Goal: Task Accomplishment & Management: Manage account settings

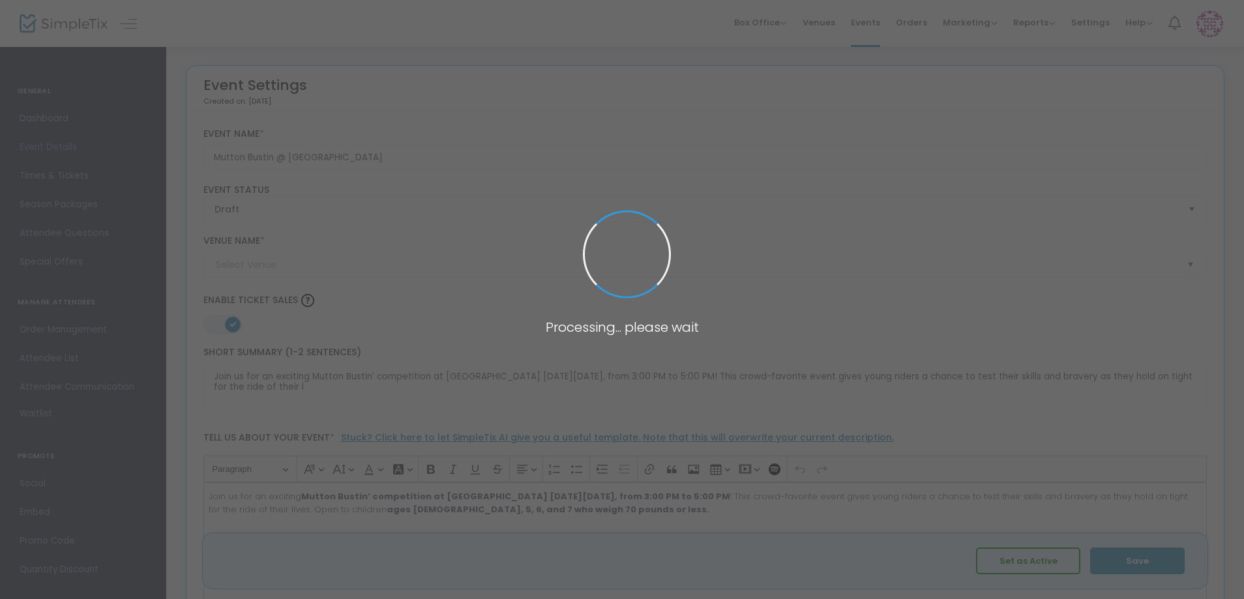
type input "Mesquite Hall"
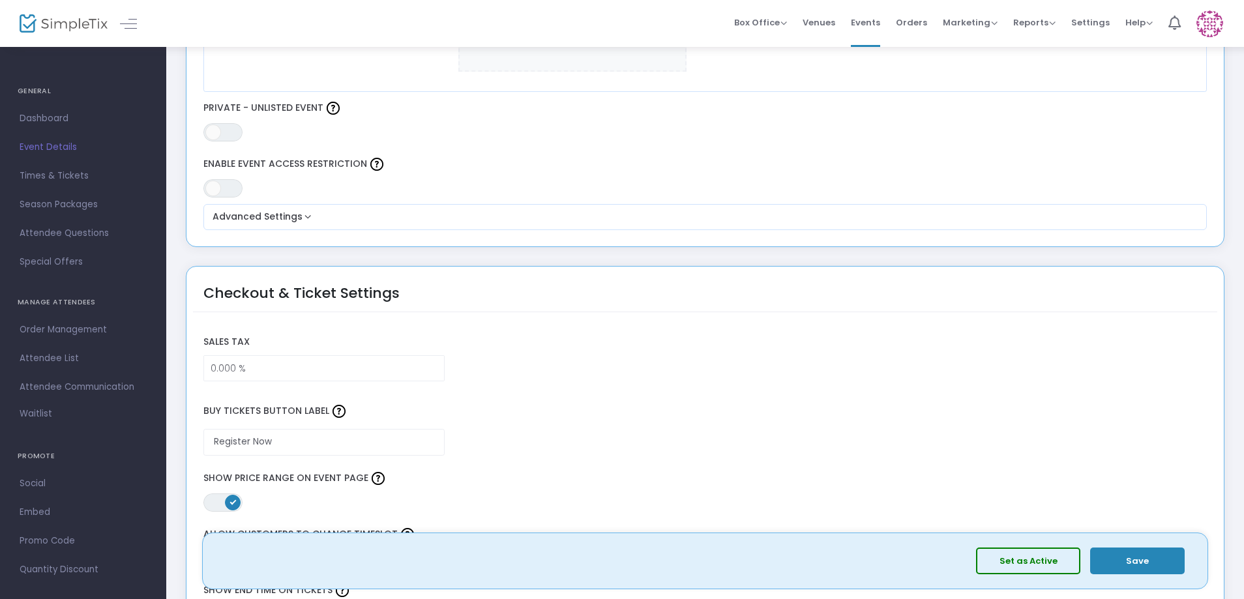
scroll to position [782, 0]
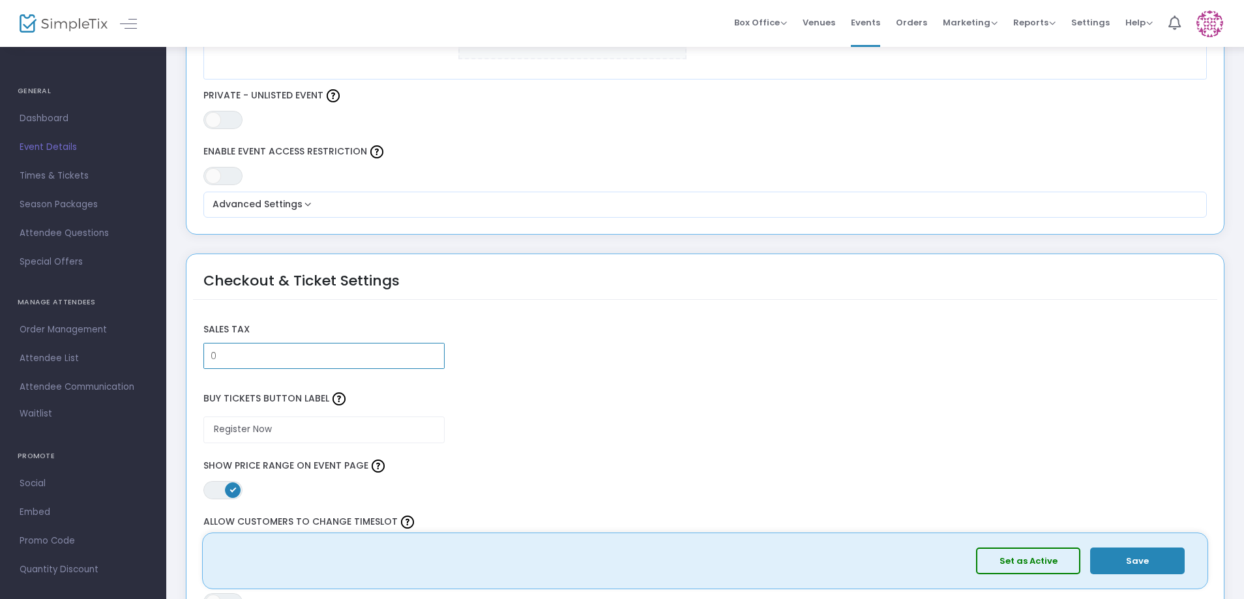
click at [301, 368] on input "0" at bounding box center [324, 356] width 240 height 25
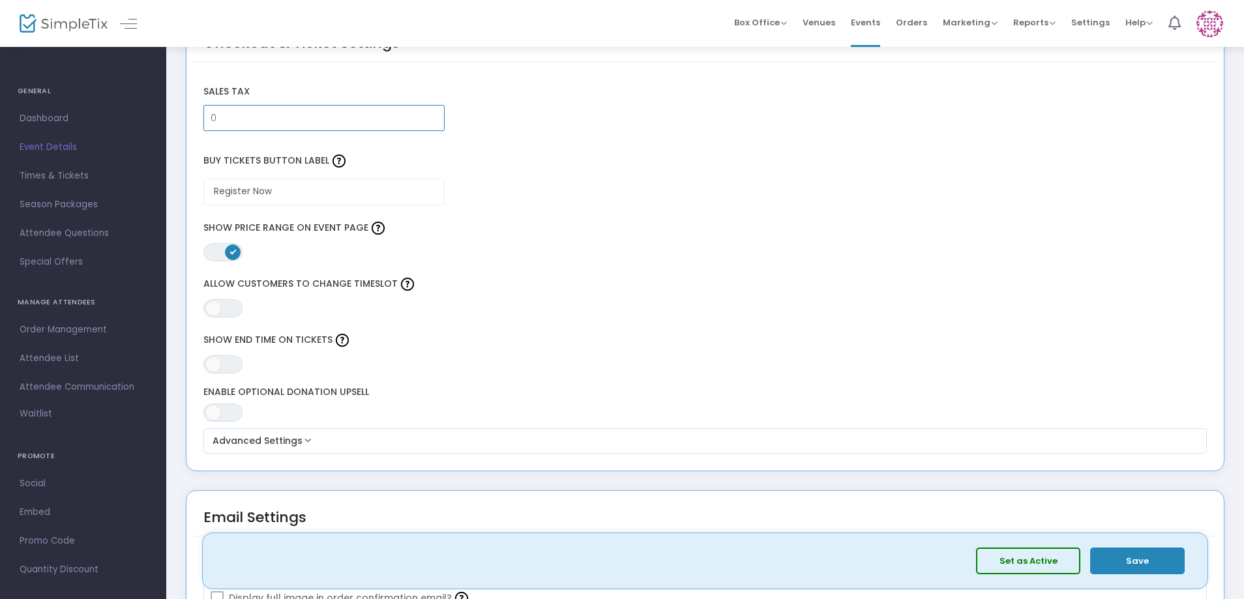
scroll to position [1043, 0]
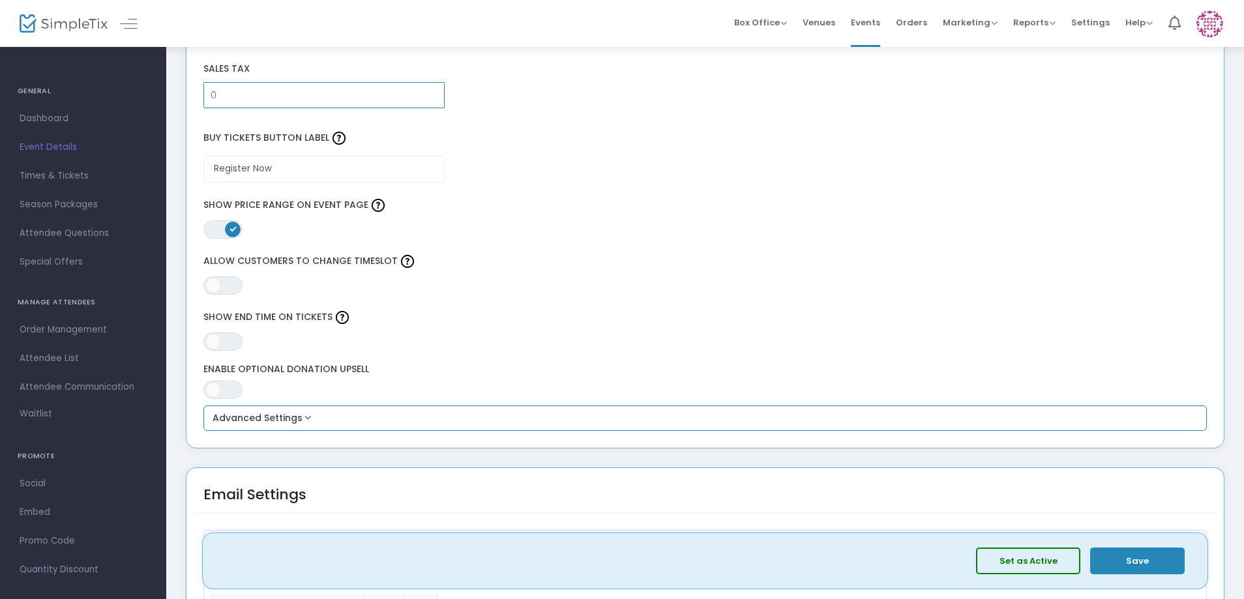
type input "0.000 %"
click at [303, 420] on button "Advanced Settings" at bounding box center [706, 419] width 994 height 16
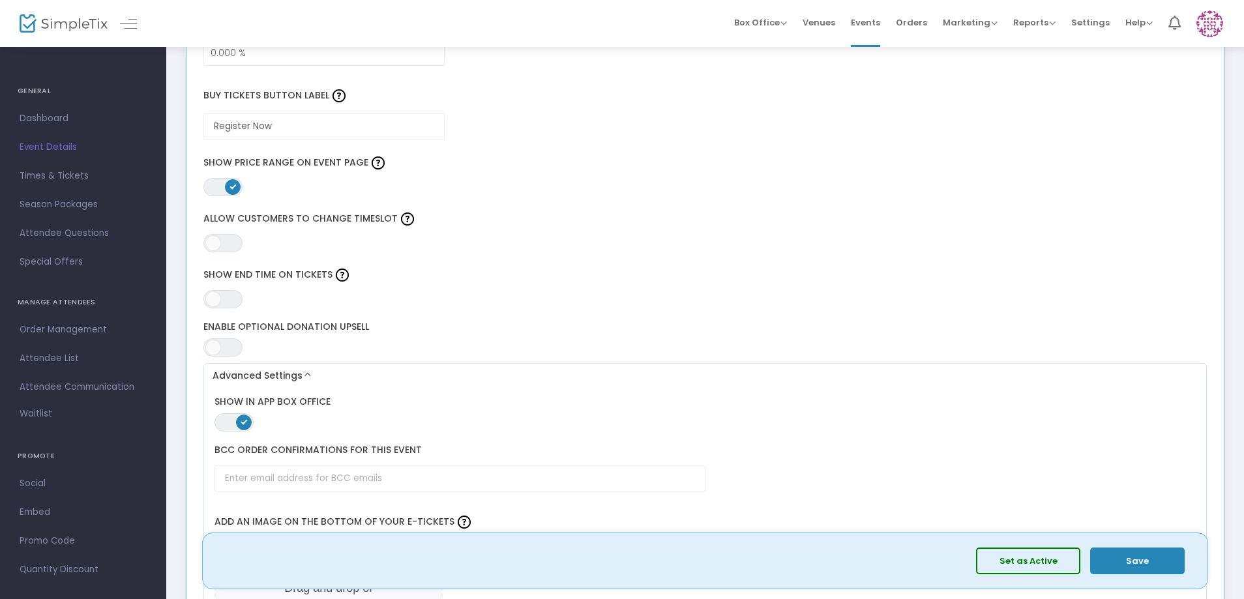
scroll to position [1109, 0]
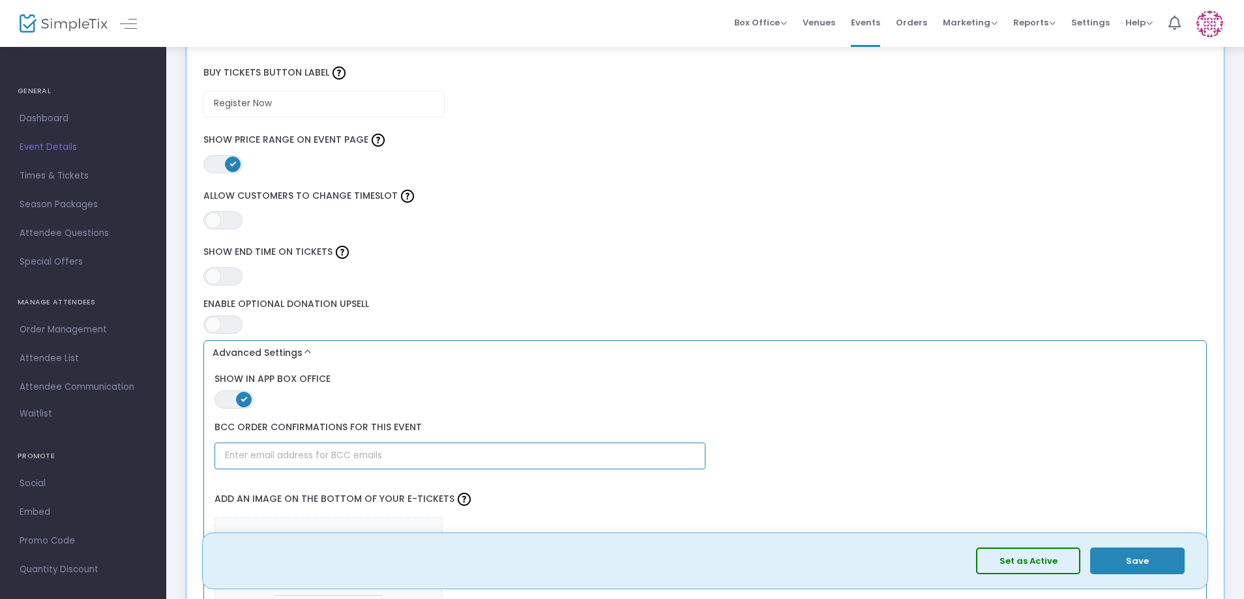
click at [407, 449] on input "text" at bounding box center [460, 456] width 490 height 27
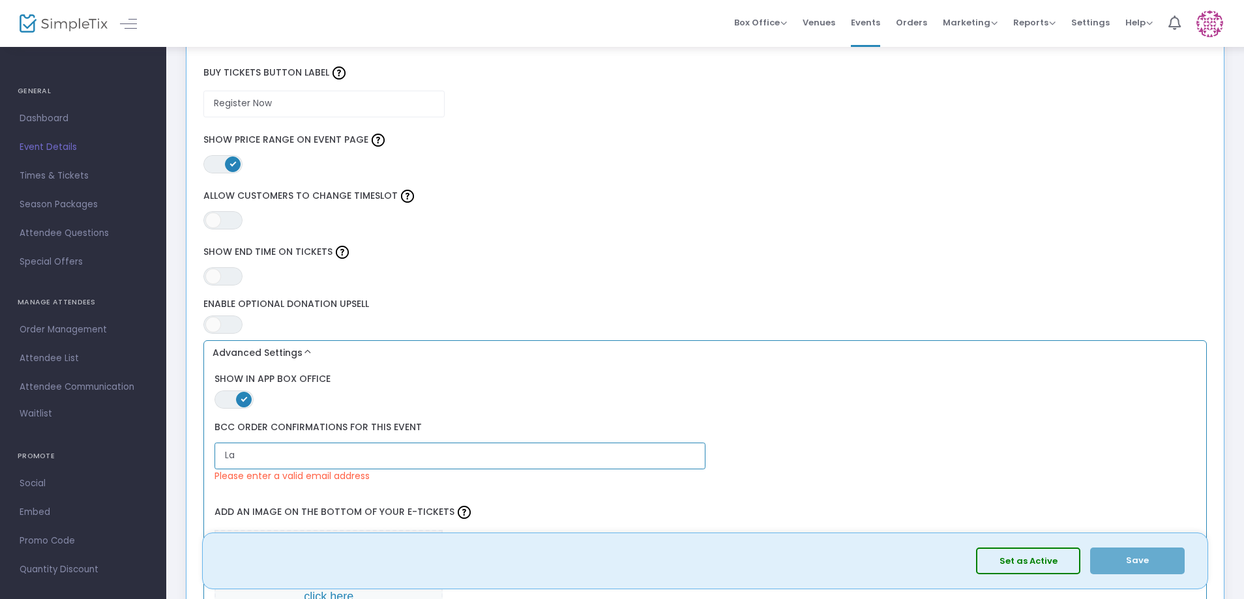
type input "L"
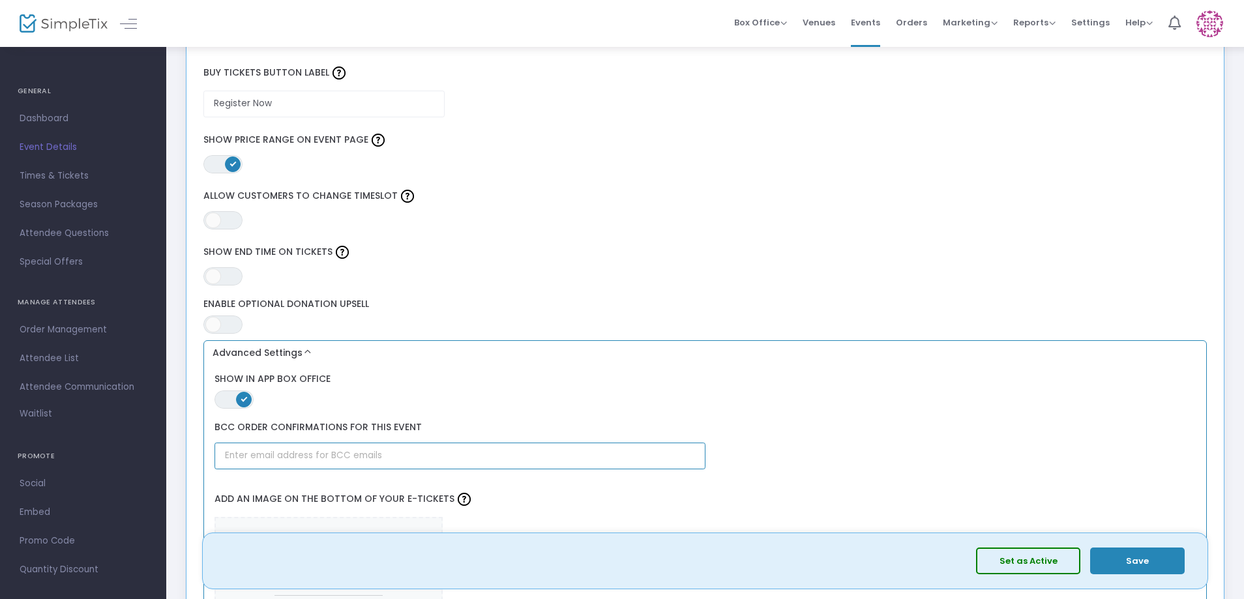
click at [407, 449] on input "text" at bounding box center [460, 456] width 490 height 27
click at [425, 377] on label "Show in App Box Office" at bounding box center [705, 380] width 981 height 12
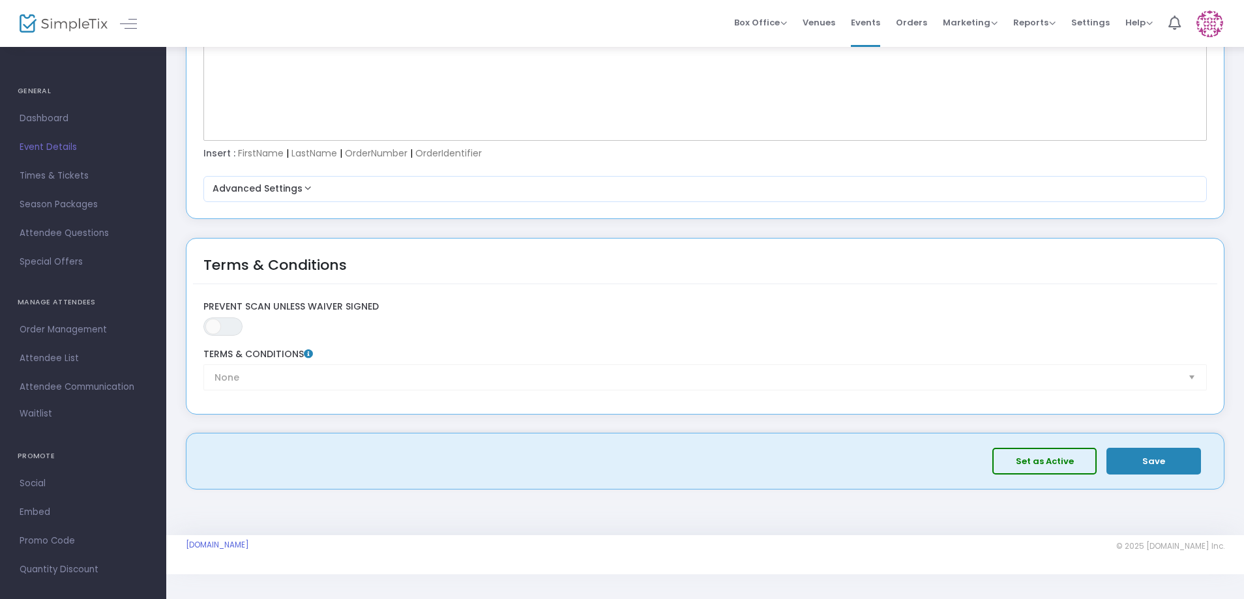
scroll to position [2167, 0]
click at [224, 325] on span "ON OFF" at bounding box center [222, 325] width 39 height 18
click at [335, 365] on div "None Terms & Conditions" at bounding box center [705, 369] width 1017 height 42
click at [1195, 380] on div "None Terms & Conditions" at bounding box center [705, 369] width 1017 height 42
drag, startPoint x: 1195, startPoint y: 374, endPoint x: 1127, endPoint y: 351, distance: 71.6
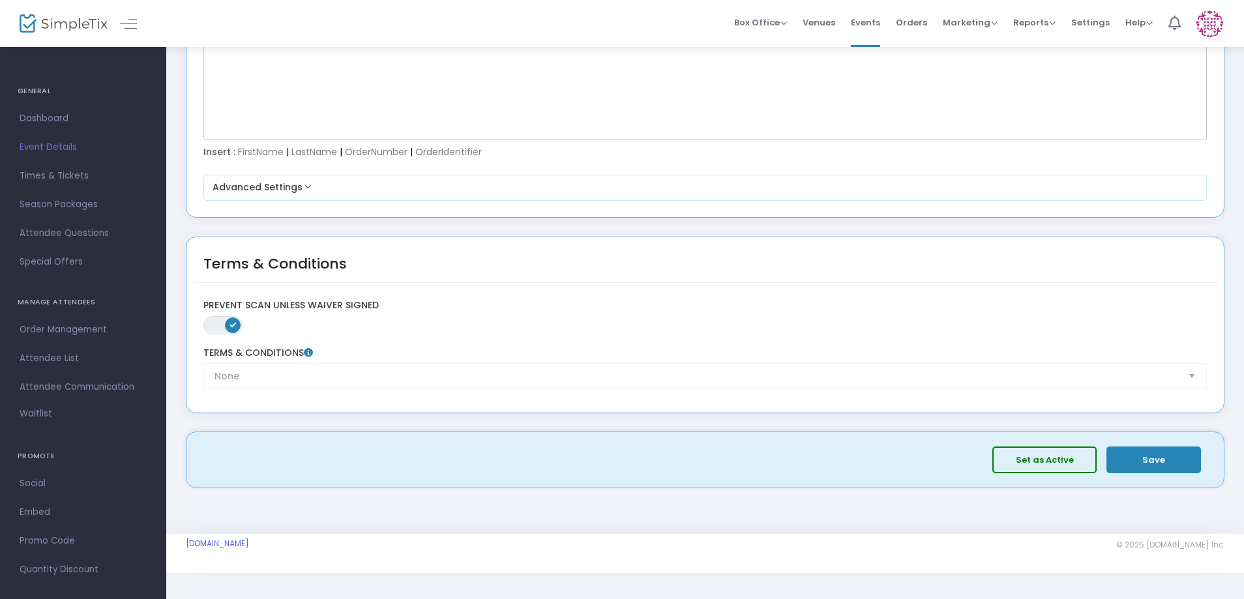
click at [1193, 374] on div "None Terms & Conditions" at bounding box center [705, 369] width 1017 height 42
click at [1133, 456] on button "Save" at bounding box center [1154, 460] width 95 height 27
drag, startPoint x: 1029, startPoint y: 464, endPoint x: 981, endPoint y: 459, distance: 48.5
click at [1028, 464] on button "Set as Active" at bounding box center [1044, 460] width 104 height 27
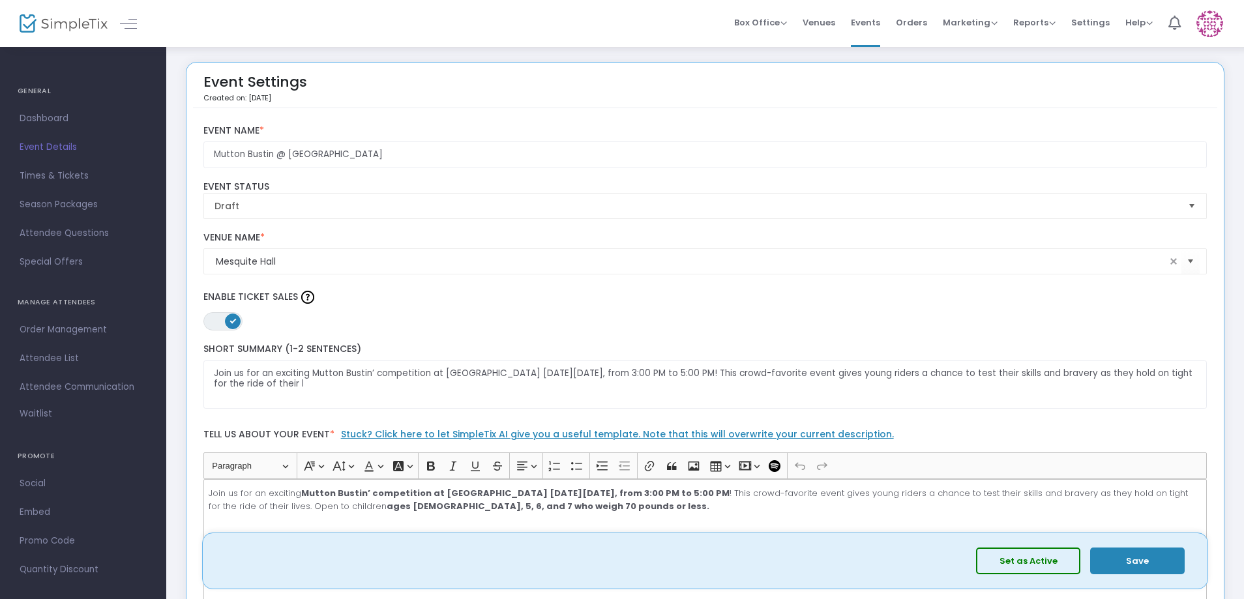
scroll to position [0, 0]
click at [50, 119] on span "Dashboard" at bounding box center [83, 118] width 127 height 17
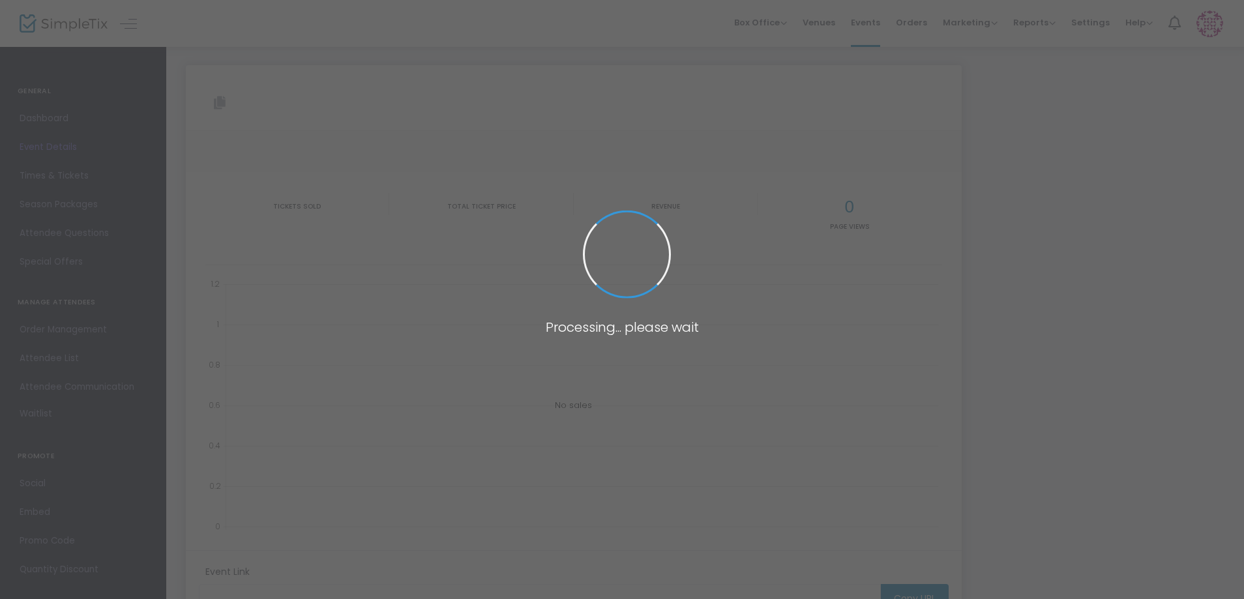
type input "https://www.simpletix.com/e/mutton-bustin-the-hall-tickets-237394"
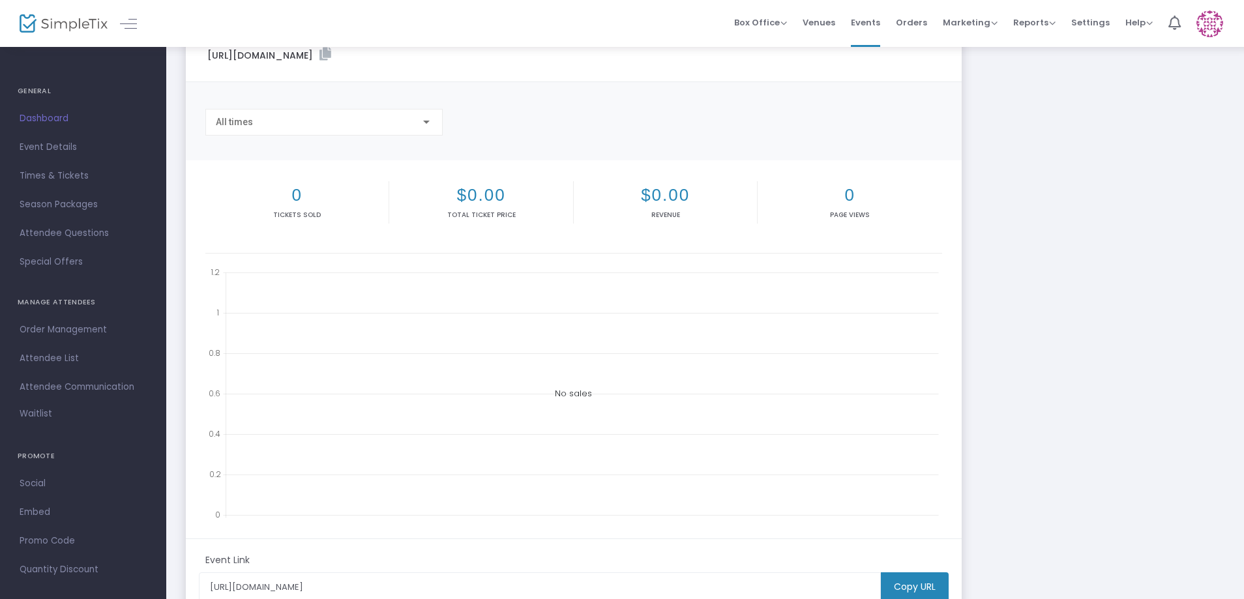
scroll to position [130, 0]
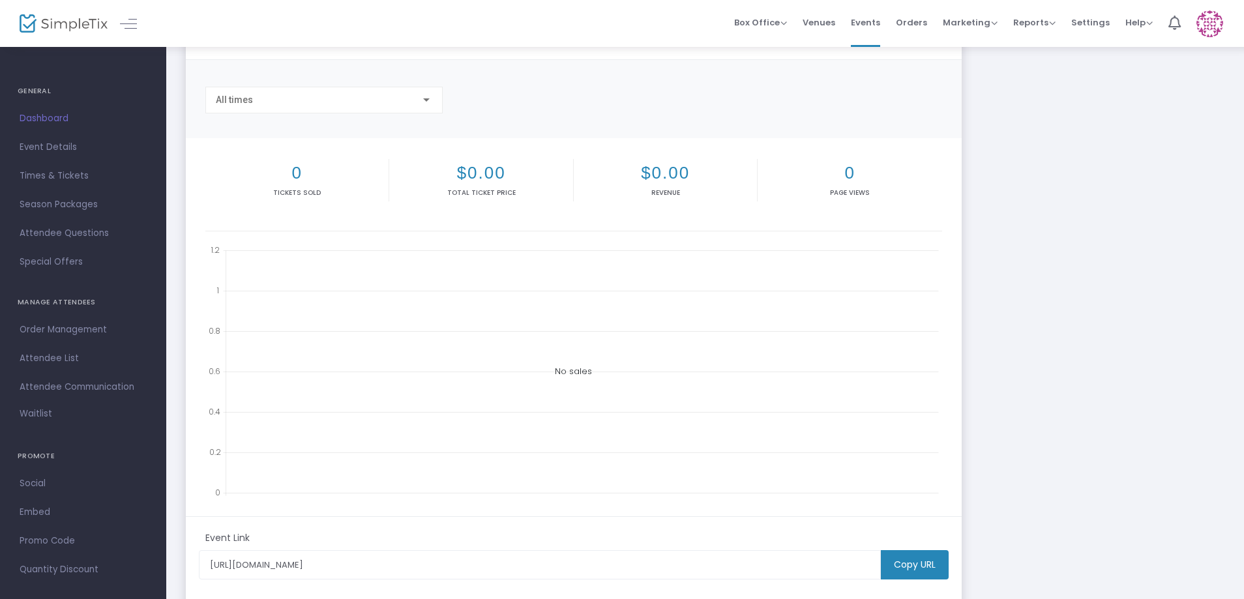
click at [480, 189] on p "Total Ticket Price" at bounding box center [481, 193] width 178 height 10
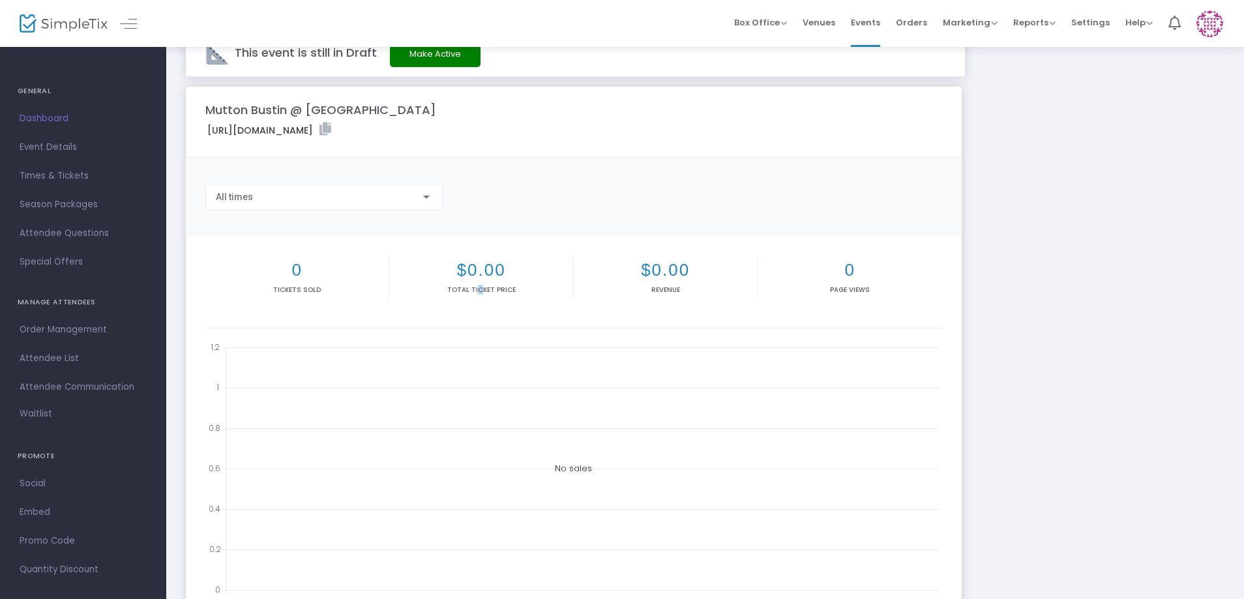
scroll to position [0, 0]
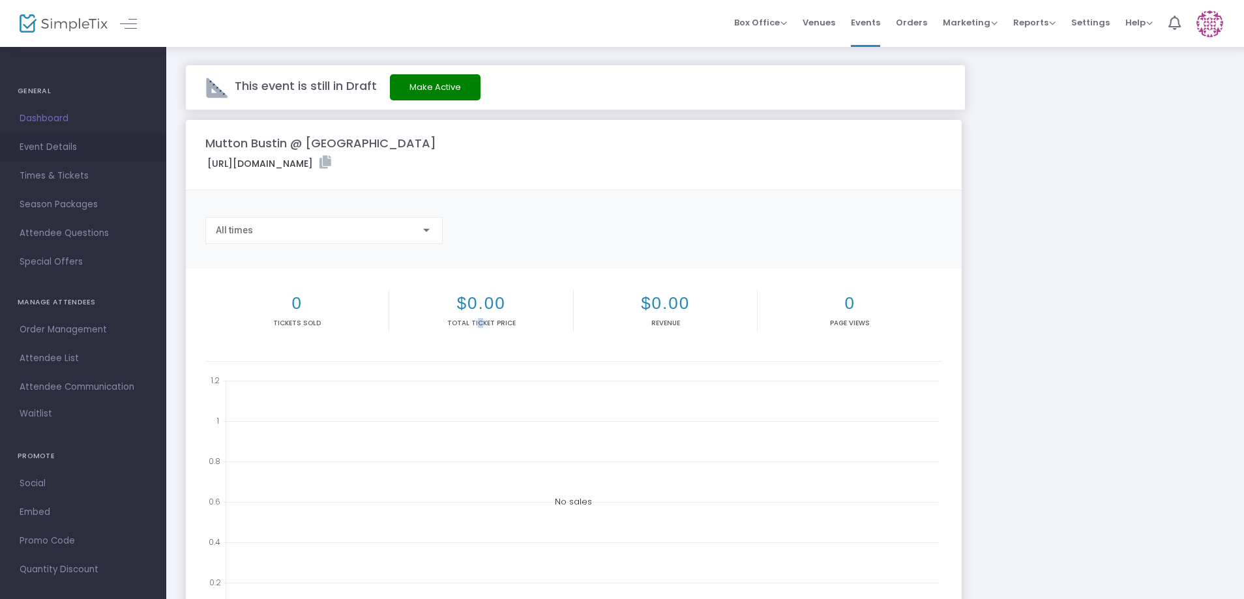
click at [68, 143] on span "Event Details" at bounding box center [83, 147] width 127 height 17
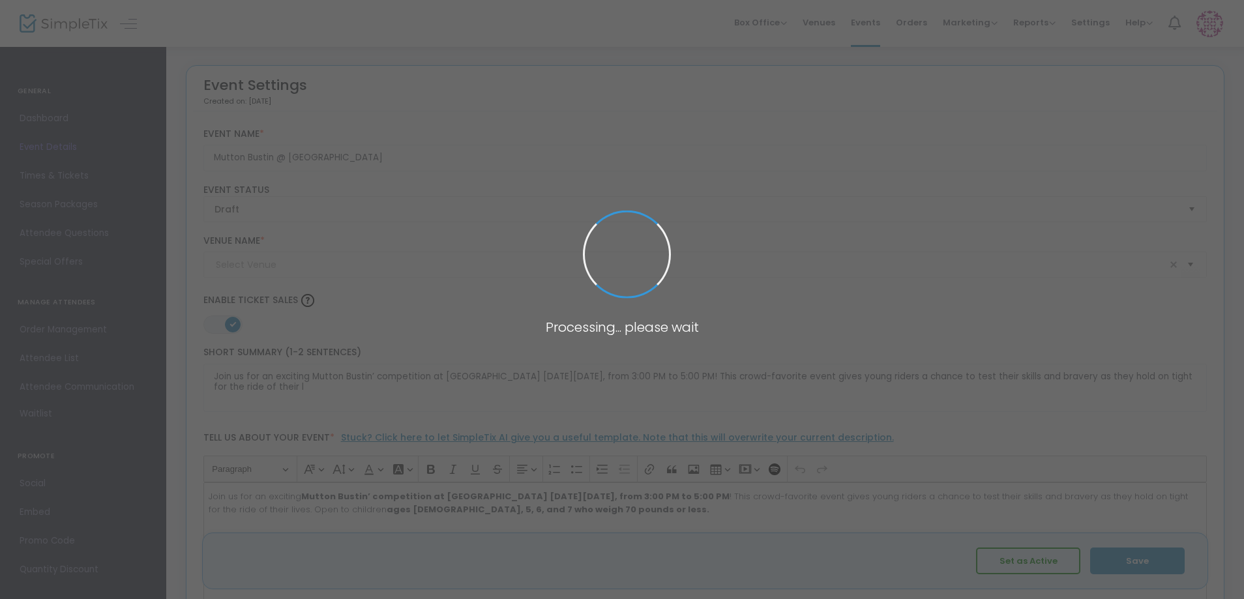
type input "Mesquite Hall"
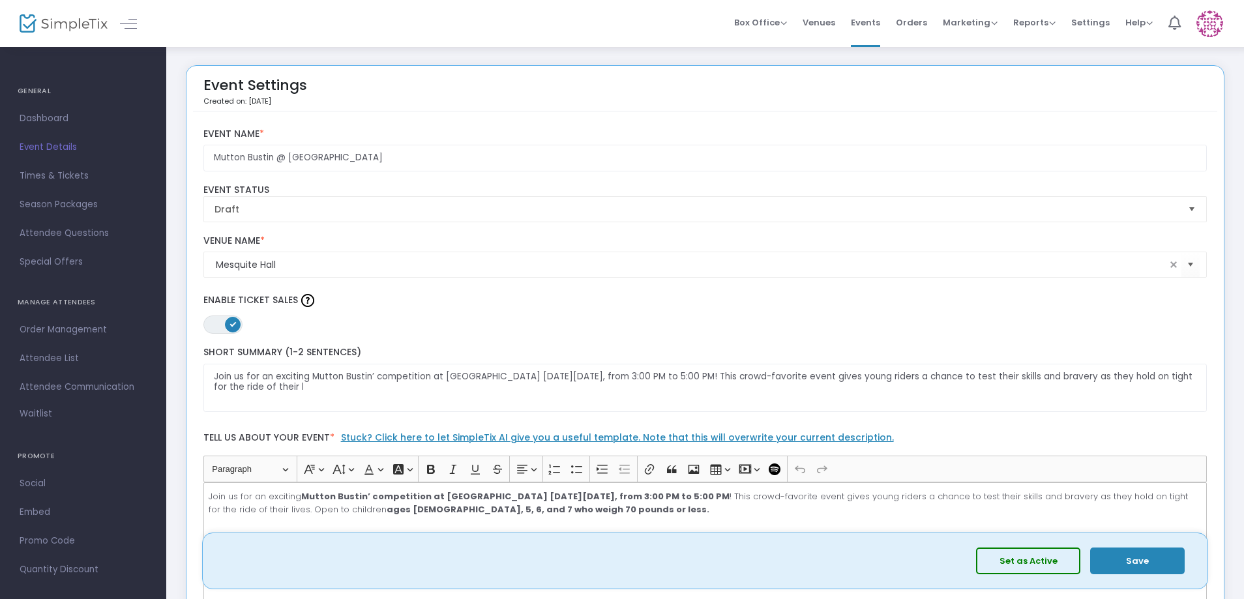
click at [1025, 573] on button "Set as Active" at bounding box center [1028, 561] width 104 height 27
click at [217, 266] on input "Mesquite Hall" at bounding box center [691, 265] width 951 height 14
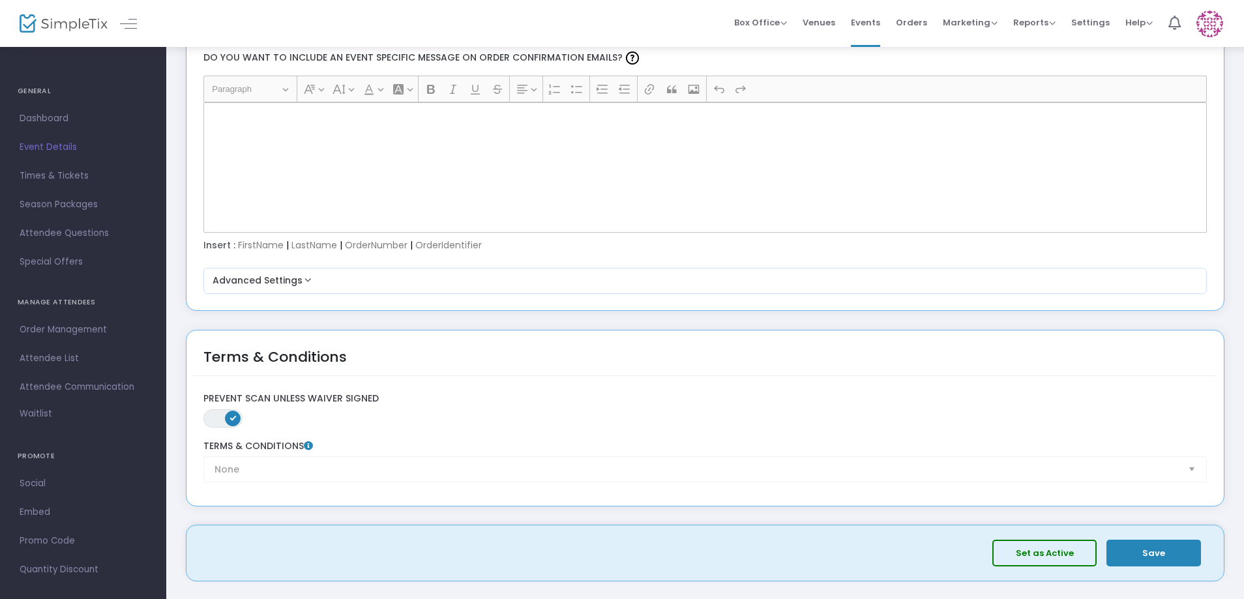
scroll to position [1854, 0]
